Goal: Find specific page/section: Find specific page/section

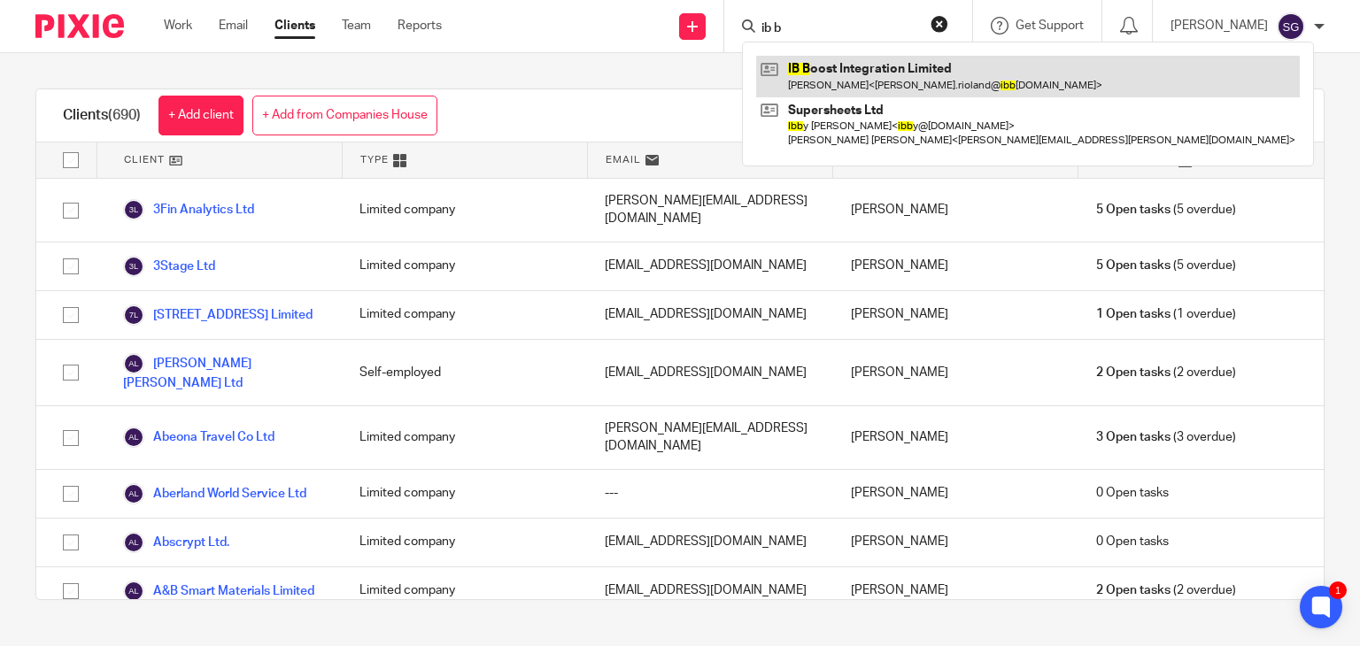
type input "ib b"
click at [818, 89] on link at bounding box center [1028, 76] width 544 height 41
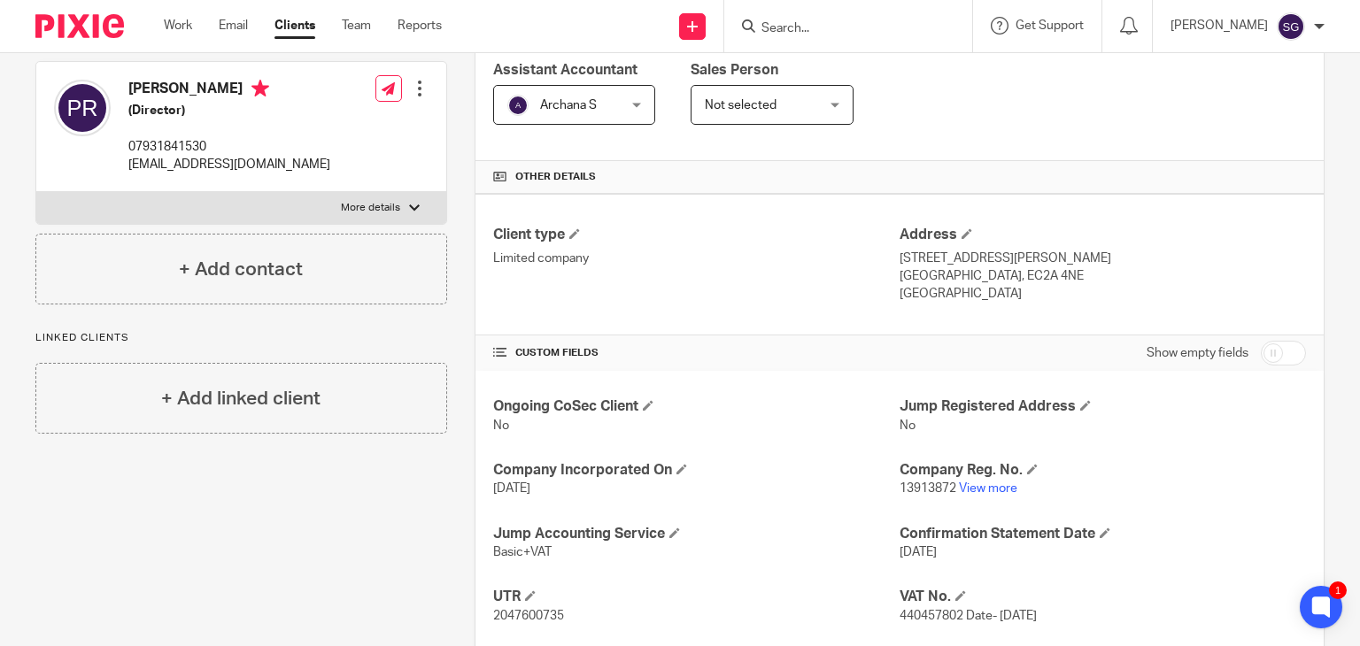
scroll to position [620, 0]
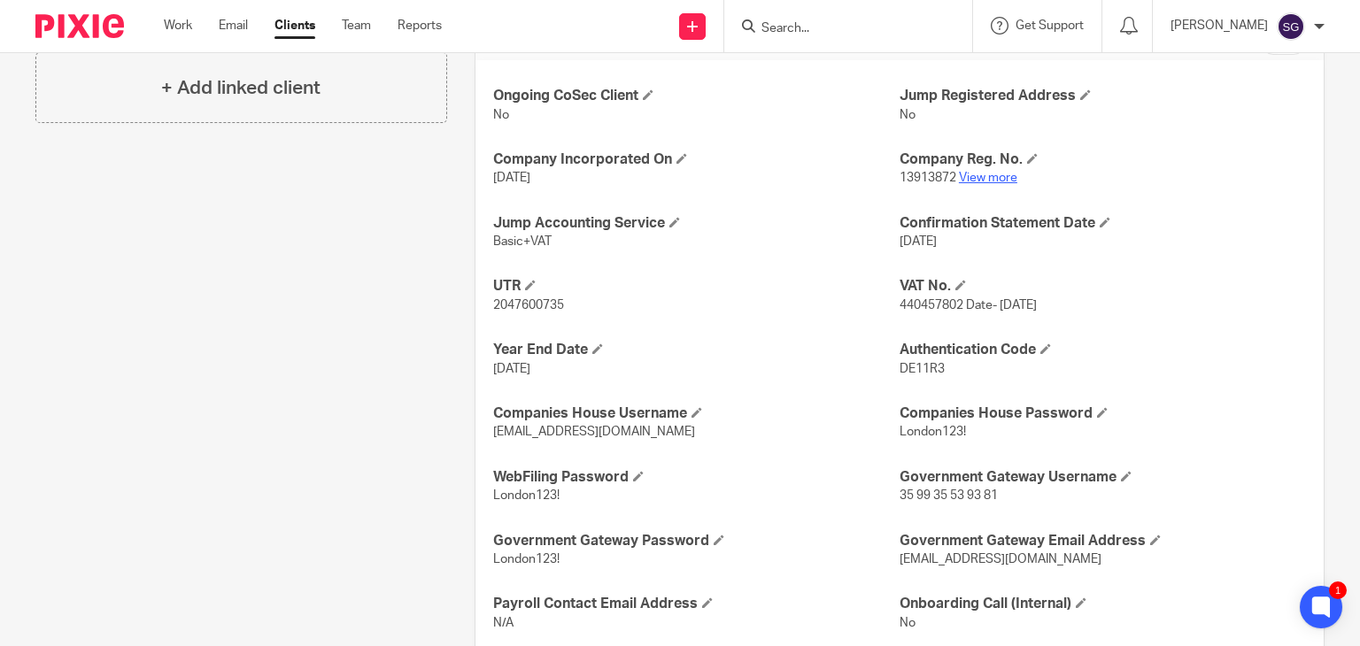
click at [980, 181] on link "View more" at bounding box center [988, 178] width 58 height 12
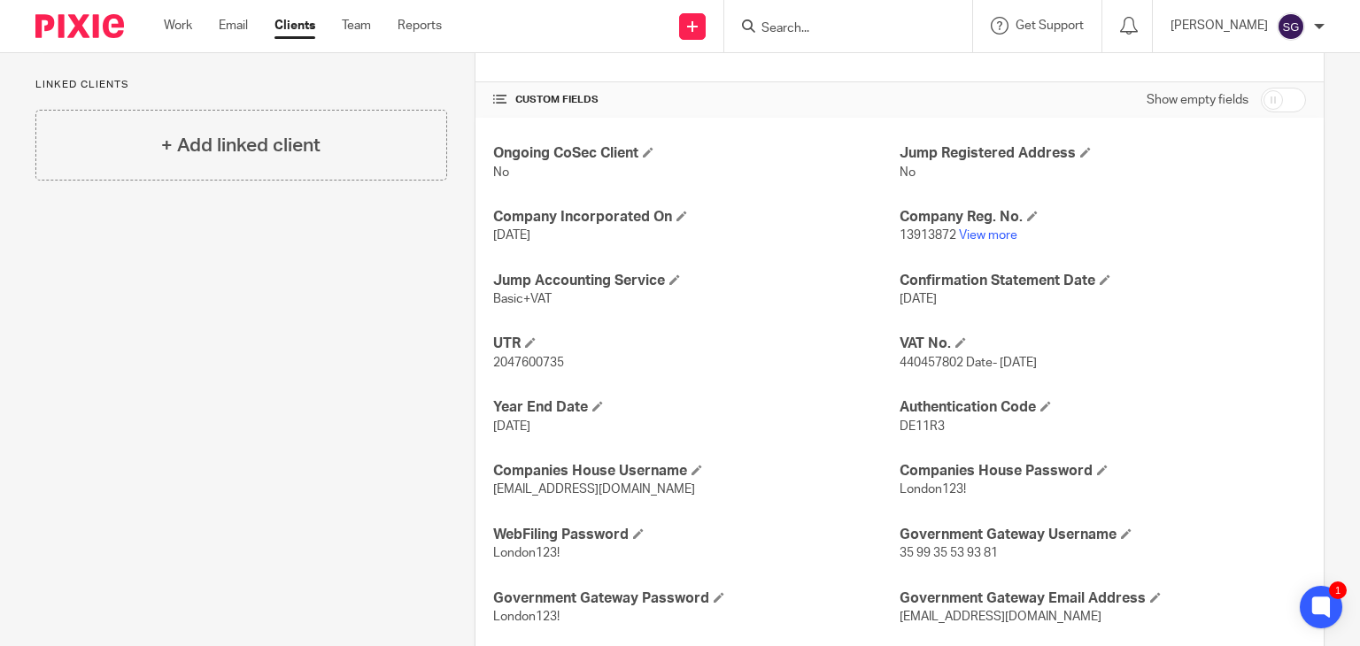
scroll to position [531, 0]
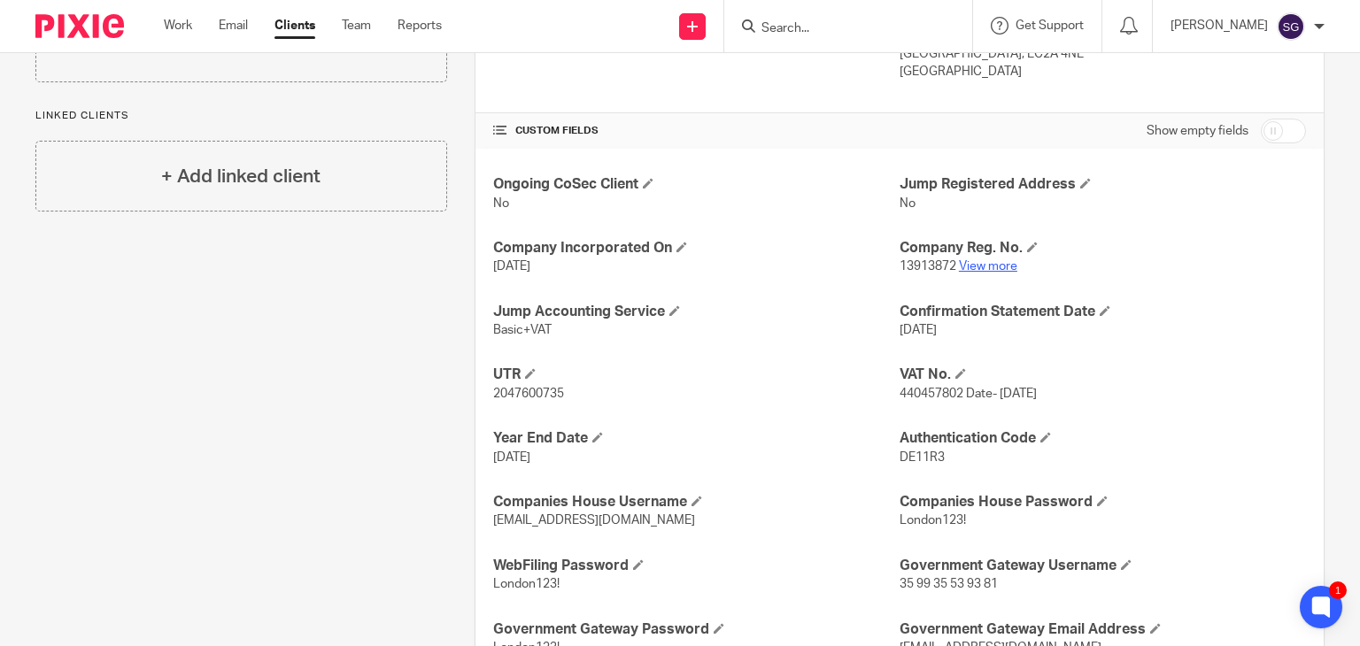
click at [988, 263] on link "View more" at bounding box center [988, 266] width 58 height 12
click at [783, 32] on input "Search" at bounding box center [839, 29] width 159 height 16
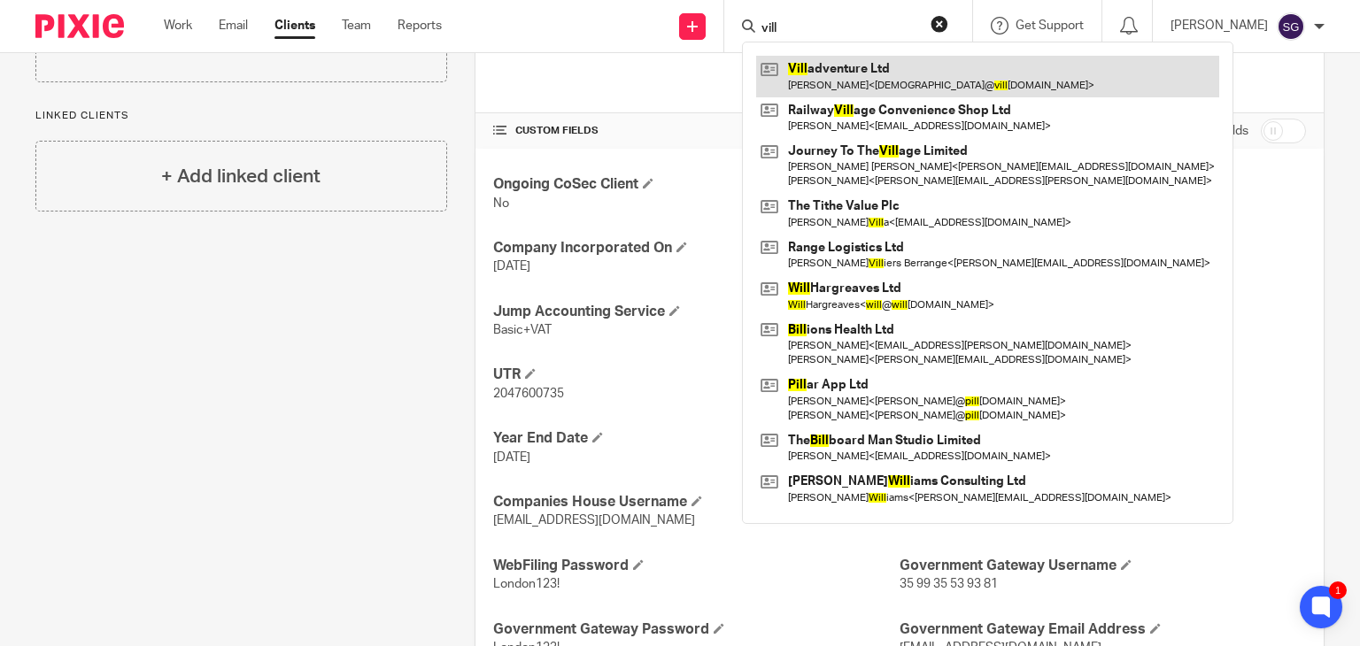
type input "vill"
click at [822, 79] on link at bounding box center [987, 76] width 463 height 41
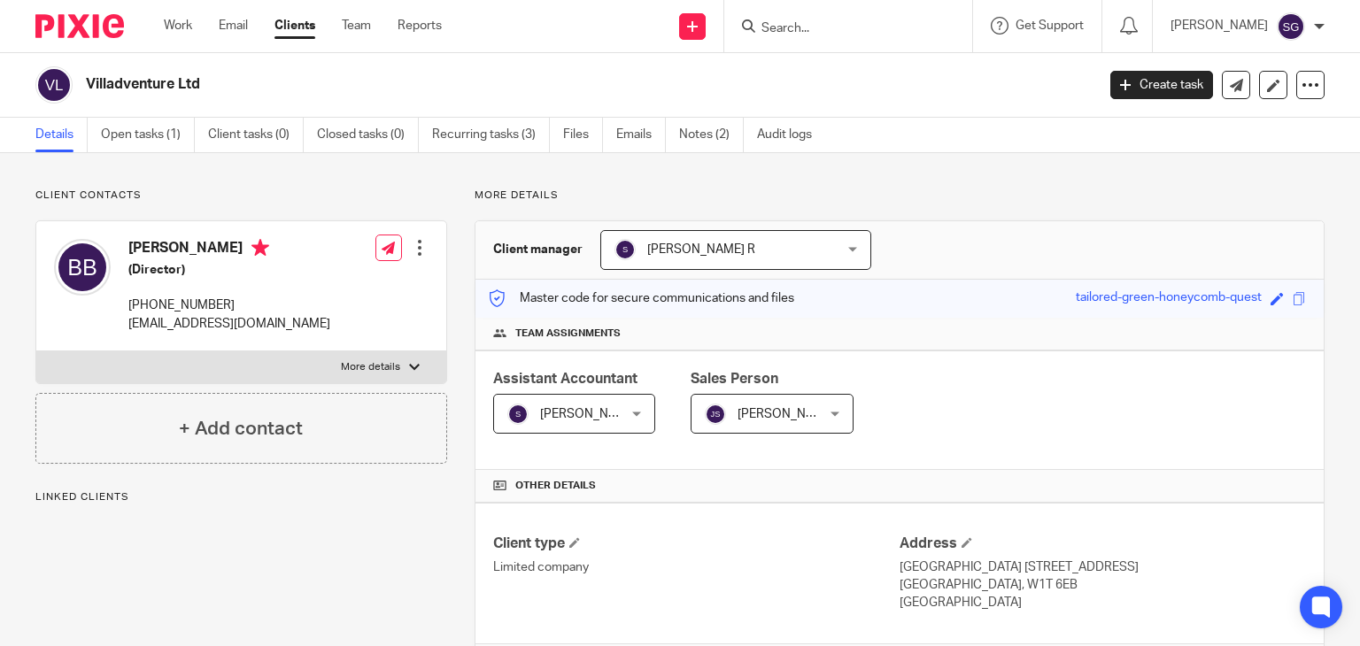
scroll to position [228, 0]
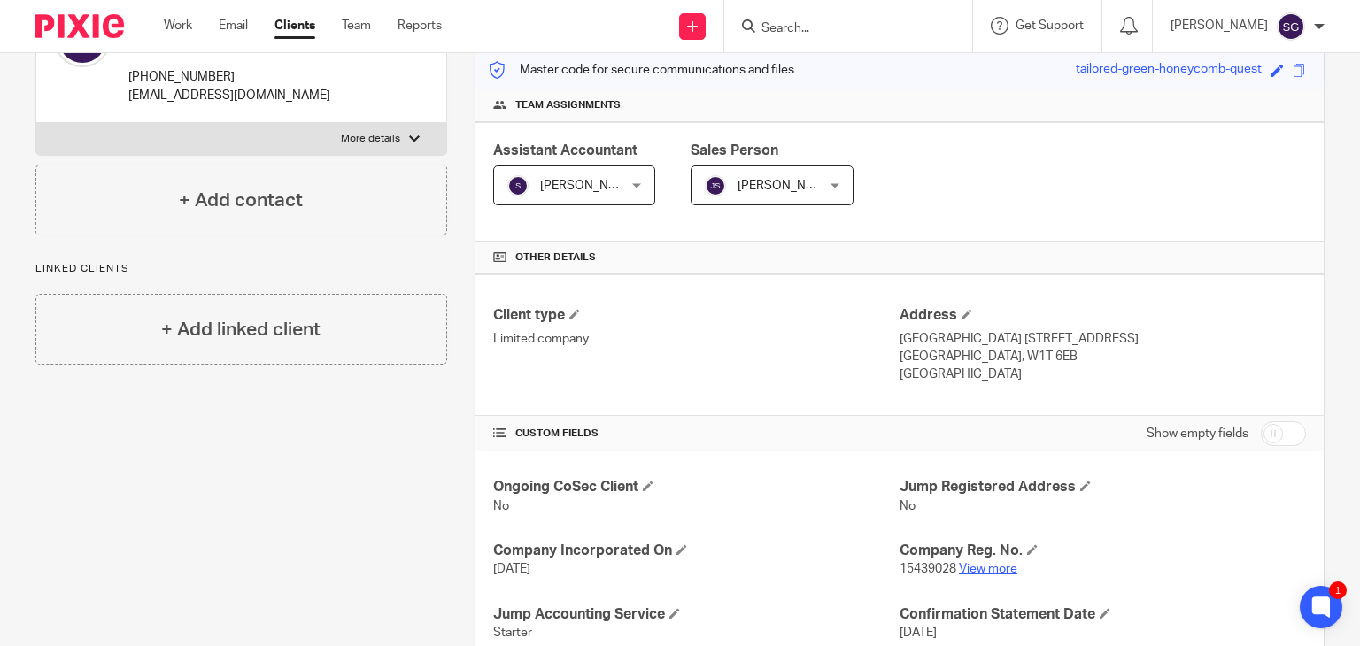
click at [959, 566] on link "View more" at bounding box center [988, 569] width 58 height 12
